Goal: Task Accomplishment & Management: Complete application form

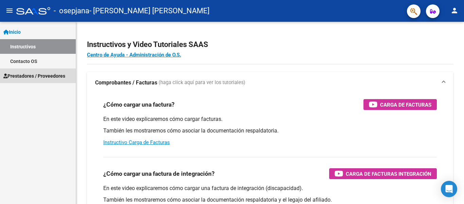
click at [24, 77] on span "Prestadores / Proveedores" at bounding box center [34, 75] width 62 height 7
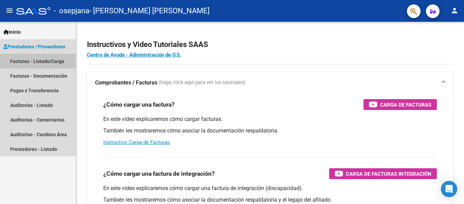
click at [21, 61] on link "Facturas - Listado/Carga" at bounding box center [38, 61] width 76 height 15
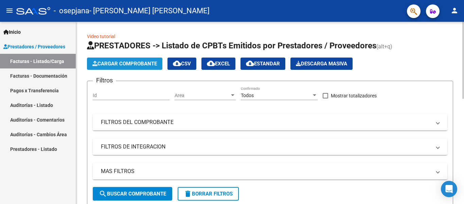
click at [141, 64] on span "Cargar Comprobante" at bounding box center [124, 63] width 65 height 6
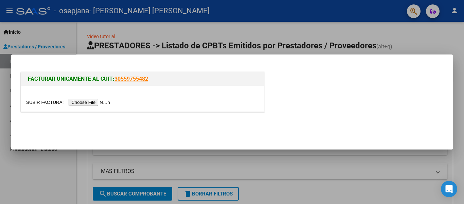
click at [98, 102] on input "file" at bounding box center [69, 102] width 86 height 7
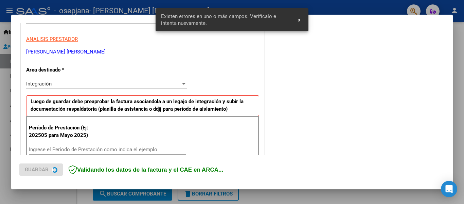
scroll to position [158, 0]
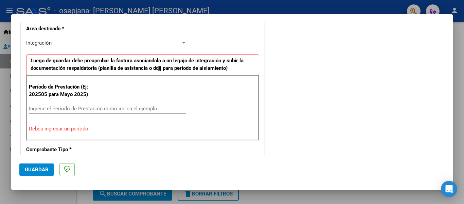
click at [165, 112] on div "Ingrese el Período de Prestación como indica el ejemplo" at bounding box center [107, 108] width 157 height 10
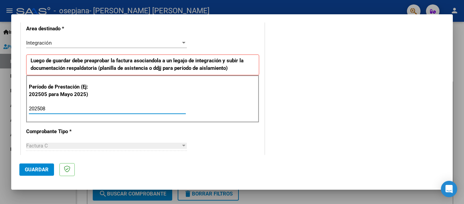
type input "202508"
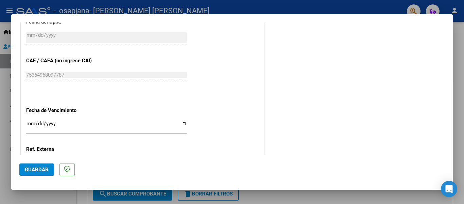
scroll to position [466, 0]
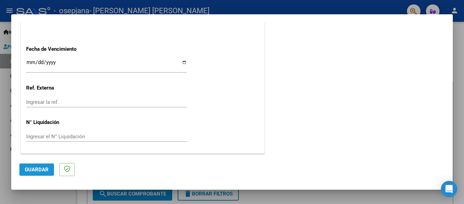
click at [37, 167] on span "Guardar" at bounding box center [37, 169] width 24 height 6
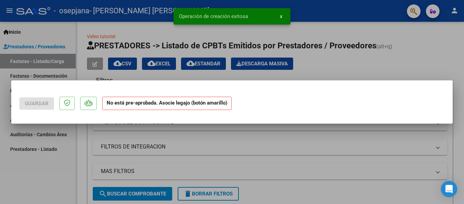
scroll to position [0, 0]
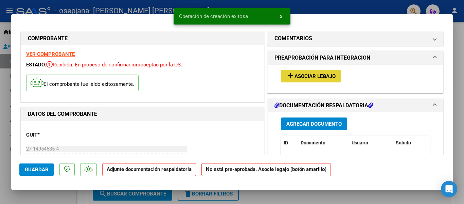
click at [309, 77] on span "Asociar Legajo" at bounding box center [315, 76] width 41 height 6
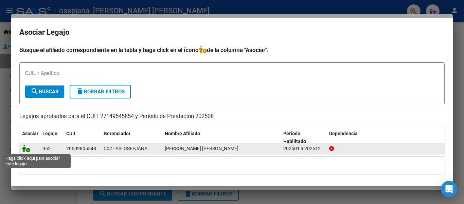
click at [23, 151] on icon at bounding box center [26, 147] width 8 height 7
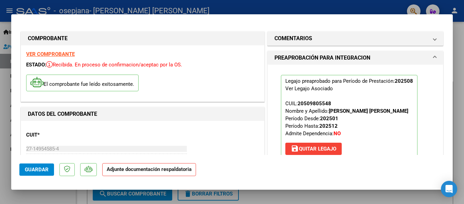
scroll to position [93, 0]
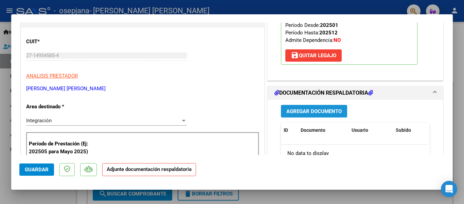
click at [306, 112] on span "Agregar Documento" at bounding box center [313, 111] width 55 height 6
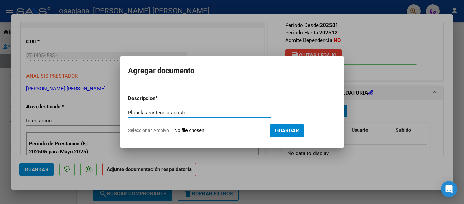
type input "Planilla asistencia agosto"
click at [250, 131] on input "Seleccionar Archivo" at bounding box center [219, 130] width 90 height 6
type input "C:\fakepath\Asistencia agosto Prette.pdf"
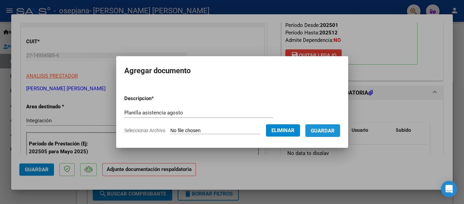
click at [335, 127] on span "Guardar" at bounding box center [323, 130] width 24 height 6
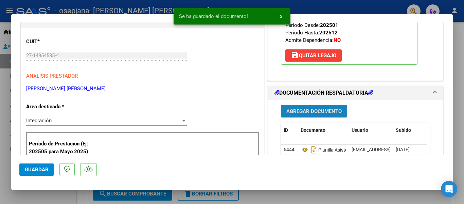
click at [311, 110] on span "Agregar Documento" at bounding box center [313, 111] width 55 height 6
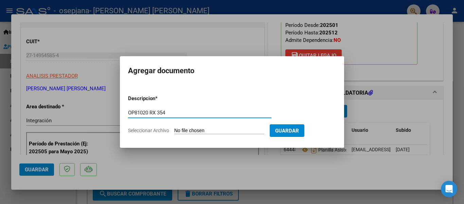
click at [211, 127] on input "Seleccionar Archivo" at bounding box center [219, 130] width 90 height 6
click at [217, 114] on input "OP81020 RX 354" at bounding box center [199, 112] width 143 height 6
type input "OP81020"
click at [212, 131] on input "Seleccionar Archivo" at bounding box center [219, 130] width 90 height 6
type input "C:\fakepath\OP 81020 RX354.pdf"
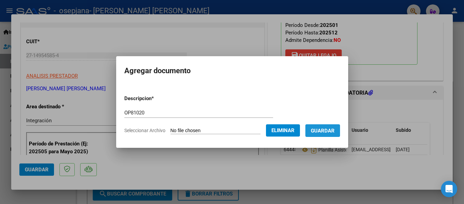
click at [330, 126] on button "Guardar" at bounding box center [322, 130] width 35 height 13
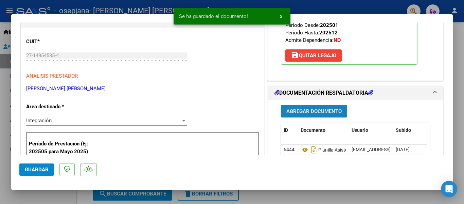
click at [314, 110] on span "Agregar Documento" at bounding box center [313, 111] width 55 height 6
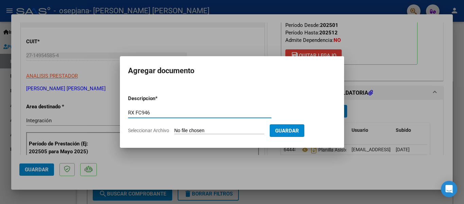
type input "RX FC946"
click at [247, 132] on input "Seleccionar Archivo" at bounding box center [219, 130] width 90 height 6
type input "C:\fakepath\RX FC946.pdf"
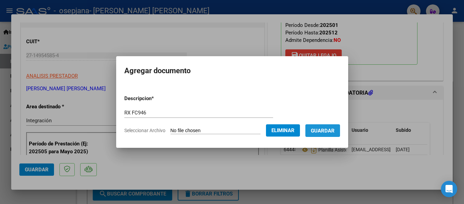
click at [334, 130] on span "Guardar" at bounding box center [323, 130] width 24 height 6
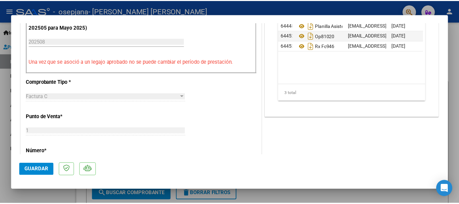
scroll to position [0, 0]
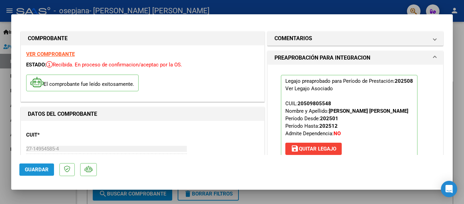
click at [30, 169] on span "Guardar" at bounding box center [37, 169] width 24 height 6
click at [369, 8] on div at bounding box center [232, 102] width 464 height 204
type input "$ 0,00"
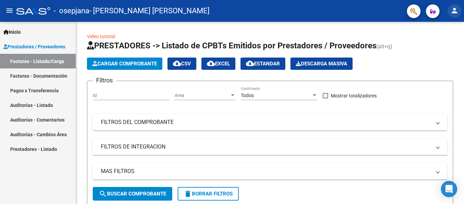
click at [454, 11] on mat-icon "person" at bounding box center [454, 10] width 8 height 8
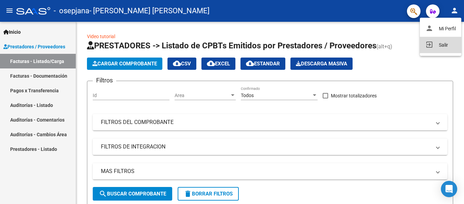
click at [437, 48] on button "exit_to_app Salir" at bounding box center [440, 45] width 41 height 16
